Goal: Information Seeking & Learning: Find specific fact

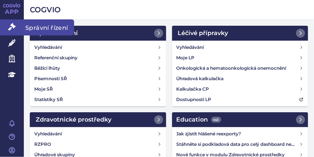
click at [15, 25] on icon at bounding box center [11, 26] width 7 height 7
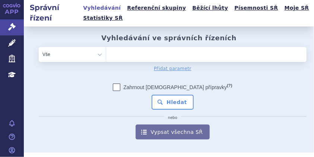
click at [120, 54] on ul at bounding box center [203, 53] width 195 height 12
click at [106, 54] on select at bounding box center [106, 54] width 0 height 15
click at [112, 54] on input "search" at bounding box center [111, 53] width 3 height 7
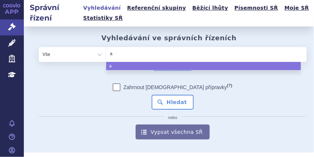
type input "al"
type input "alt"
type input "altu"
type input "altuv"
type input "altuvo"
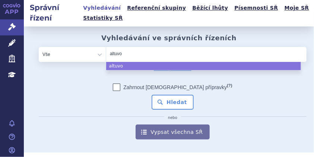
type input "altuvoc"
type input "altuvoct"
select select "altuvoct"
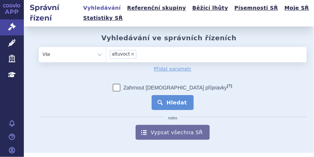
click at [159, 97] on button "Hledat" at bounding box center [173, 102] width 42 height 15
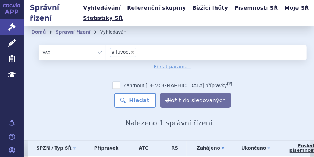
scroll to position [56, 0]
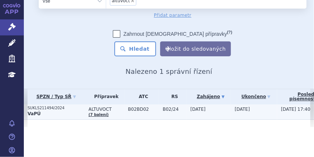
click at [76, 105] on p "SUKLS211494/2024" at bounding box center [56, 107] width 57 height 5
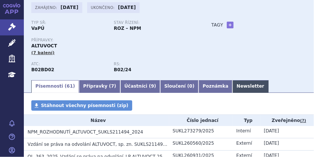
scroll to position [51, 0]
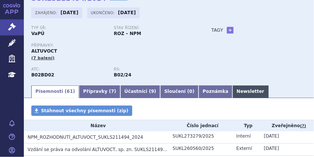
click at [232, 95] on link "Newsletter" at bounding box center [250, 91] width 36 height 13
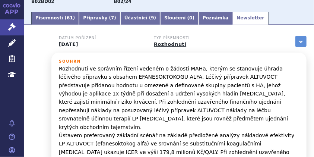
scroll to position [125, 0]
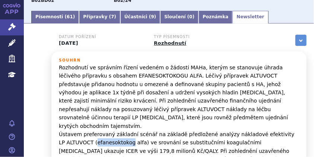
drag, startPoint x: 87, startPoint y: 133, endPoint x: 120, endPoint y: 135, distance: 32.9
click at [120, 135] on p "Rozhodnutí ve správním řízení vedeném o žádosti MAHa, kterým se stanovuje úhrad…" at bounding box center [179, 142] width 240 height 159
click at [103, 130] on p "Rozhodnutí ve správním řízení vedeném o žádosti MAHa, kterým se stanovuje úhrad…" at bounding box center [179, 142] width 240 height 159
drag, startPoint x: 88, startPoint y: 134, endPoint x: 120, endPoint y: 137, distance: 32.2
click at [120, 137] on p "Rozhodnutí ve správním řízení vedeném o žádosti MAHa, kterým se stanovuje úhrad…" at bounding box center [179, 142] width 240 height 159
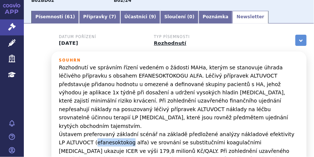
copy p "efanesoktokog"
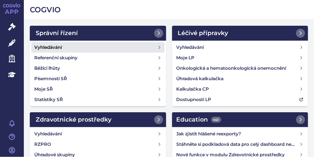
click at [63, 48] on link "Vyhledávání" at bounding box center [97, 47] width 133 height 10
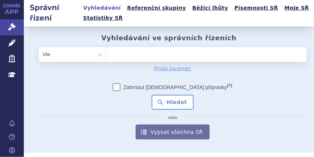
click at [115, 54] on ul at bounding box center [203, 53] width 195 height 12
click at [106, 54] on select at bounding box center [106, 54] width 0 height 15
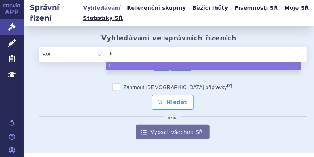
type input "hy"
type input "hym"
type input "hymp"
type input "hympa"
type input "hympav"
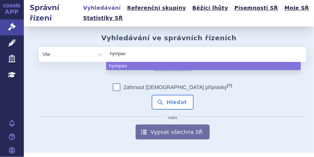
type input "hympavz"
type input "hympavzi"
select select "hympavzi"
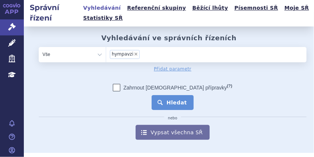
click at [160, 99] on button "Hledat" at bounding box center [173, 102] width 42 height 15
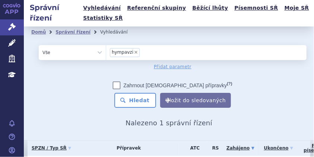
scroll to position [55, 0]
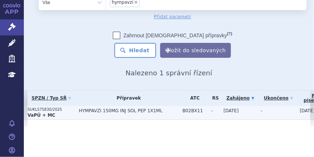
click at [82, 108] on span "HYMPAVZI 150MG INJ SOL PEP 1X1ML" at bounding box center [129, 110] width 100 height 5
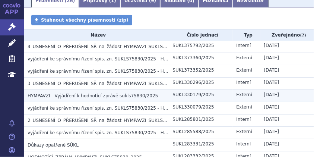
scroll to position [186, 0]
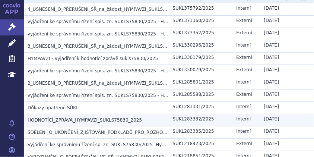
click at [71, 117] on span "HODNOTÍCÍ_ZPRÁVA_HYMPAVZI_SUKLS75830_2025" at bounding box center [85, 119] width 114 height 5
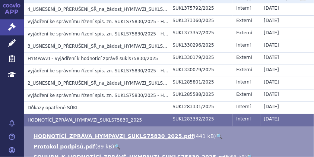
click at [216, 136] on link "🔍" at bounding box center [219, 136] width 6 height 6
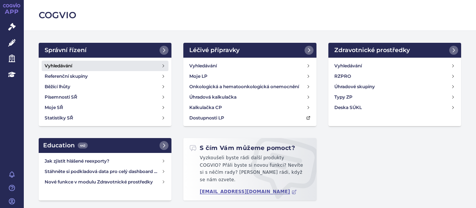
click at [67, 62] on h4 "Vyhledávání" at bounding box center [59, 65] width 28 height 7
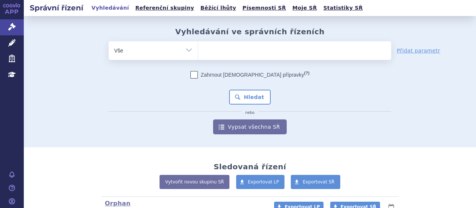
click at [189, 48] on select "Vše Spisová značka Typ SŘ Přípravek/SUKL kód Účastník/Držitel" at bounding box center [153, 49] width 89 height 17
select select "filter-participant"
click at [109, 41] on select "Vše Spisová značka Typ SŘ Přípravek/SUKL kód Účastník/Držitel" at bounding box center [153, 49] width 89 height 17
click at [210, 54] on ul at bounding box center [294, 49] width 193 height 16
click at [198, 54] on select at bounding box center [198, 50] width 0 height 19
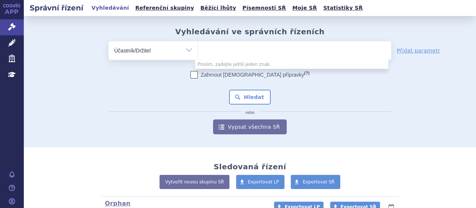
type input "v"
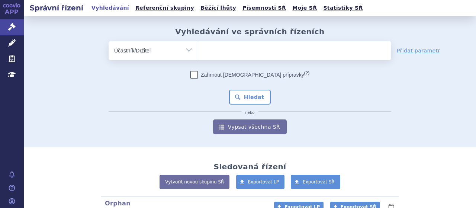
click at [186, 49] on select "Vše Spisová značka Typ SŘ Přípravek/SUKL kód Účastník/Držitel" at bounding box center [153, 49] width 89 height 17
click at [109, 41] on select "Vše Spisová značka Typ SŘ Přípravek/SUKL kód Účastník/Držitel" at bounding box center [153, 49] width 89 height 17
click at [204, 53] on input "search" at bounding box center [206, 49] width 4 height 9
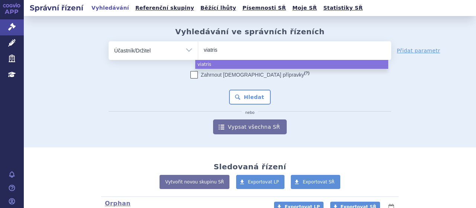
type input "viatris"
select select "viatris"
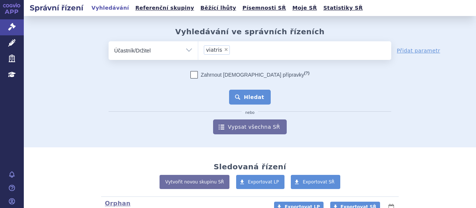
click at [250, 93] on button "Hledat" at bounding box center [250, 97] width 42 height 15
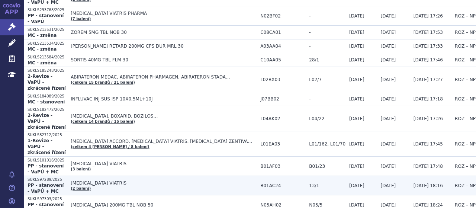
scroll to position [112, 0]
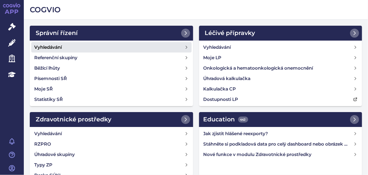
click at [53, 49] on h4 "Vyhledávání" at bounding box center [48, 47] width 28 height 7
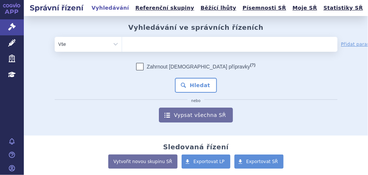
click at [134, 41] on ul at bounding box center [207, 43] width 171 height 12
click at [122, 41] on select at bounding box center [122, 43] width 0 height 15
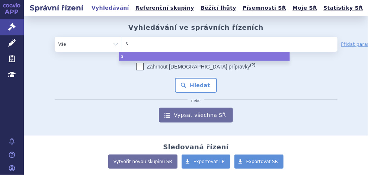
type input "sk"
type input "sky"
type input "skyc"
type input "skycl"
type input "skycla"
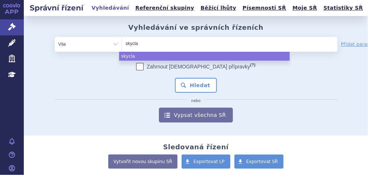
type input "skyclar"
type input "skyclary"
type input "skyclarys"
select select "skyclarys"
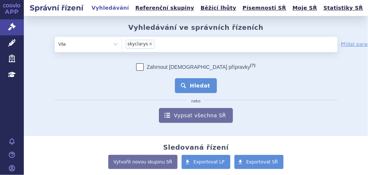
click at [198, 86] on button "Hledat" at bounding box center [196, 85] width 42 height 15
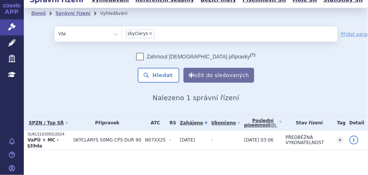
scroll to position [12, 0]
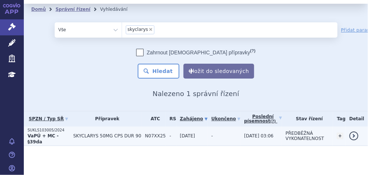
click at [74, 133] on span "SKYCLARYS 50MG CPS DUR 90" at bounding box center [107, 135] width 68 height 5
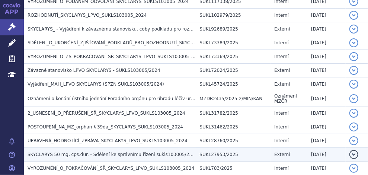
scroll to position [261, 0]
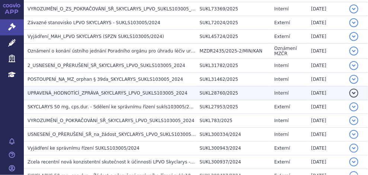
click at [103, 90] on span "UPRAVENÁ_HODNOTÍCÍ_ZPRÁVA_SKYCLARYS_LPVO_SUKLS103005_2024" at bounding box center [108, 92] width 160 height 5
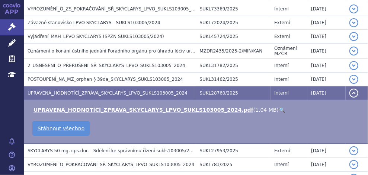
click at [279, 107] on link "🔍" at bounding box center [282, 110] width 6 height 6
